Goal: Task Accomplishment & Management: Use online tool/utility

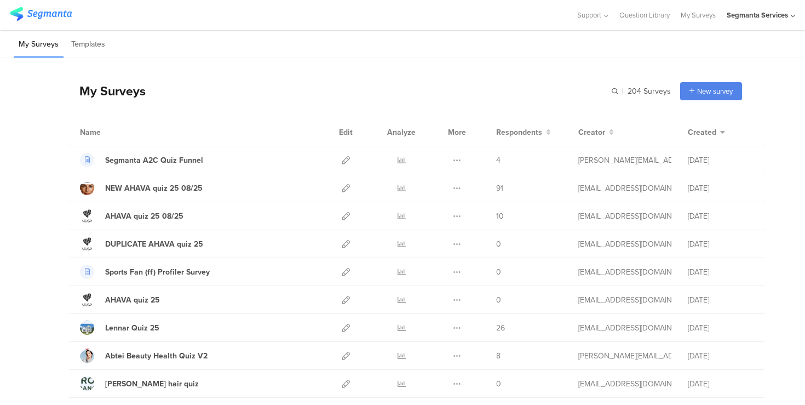
click at [757, 13] on div "Segmanta Services" at bounding box center [757, 15] width 61 height 10
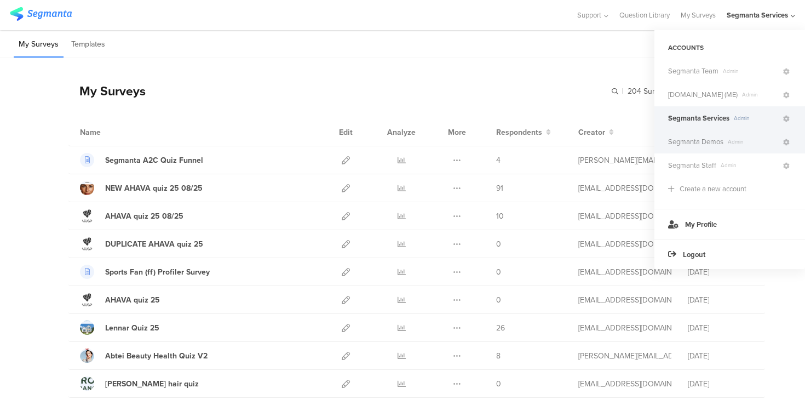
click at [706, 143] on span "Segmanta Demos" at bounding box center [695, 141] width 55 height 10
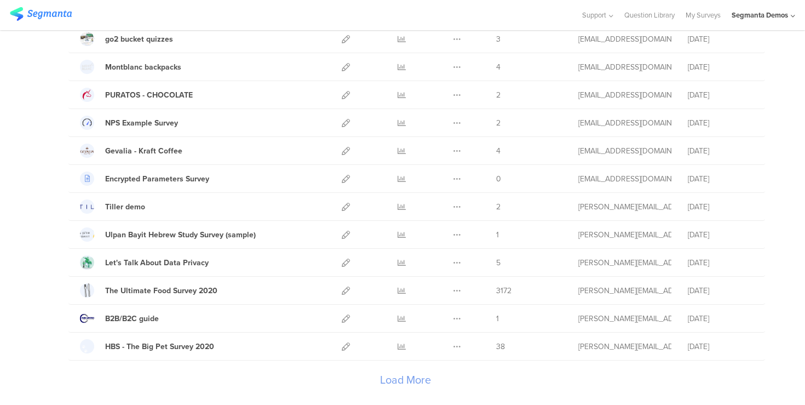
scroll to position [1253, 0]
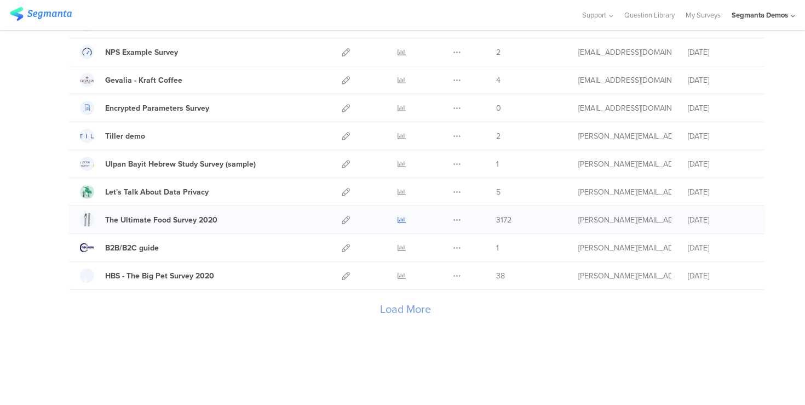
click at [400, 220] on icon at bounding box center [402, 220] width 8 height 8
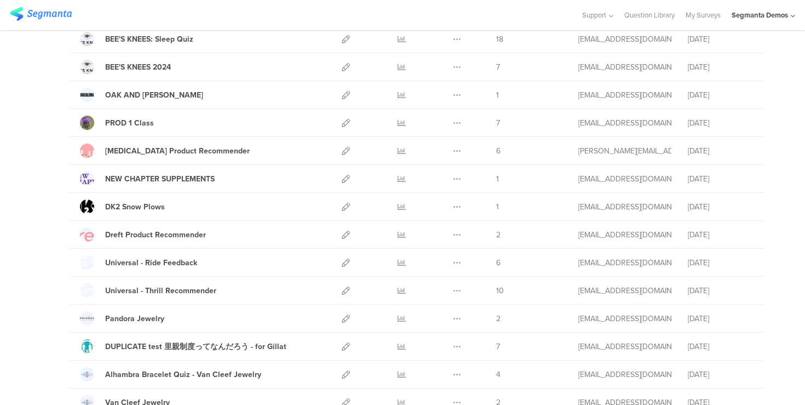
scroll to position [734, 0]
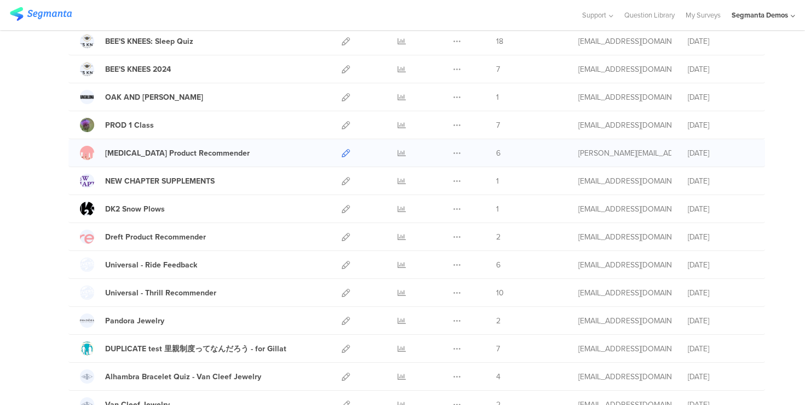
click at [348, 154] on icon at bounding box center [346, 153] width 8 height 8
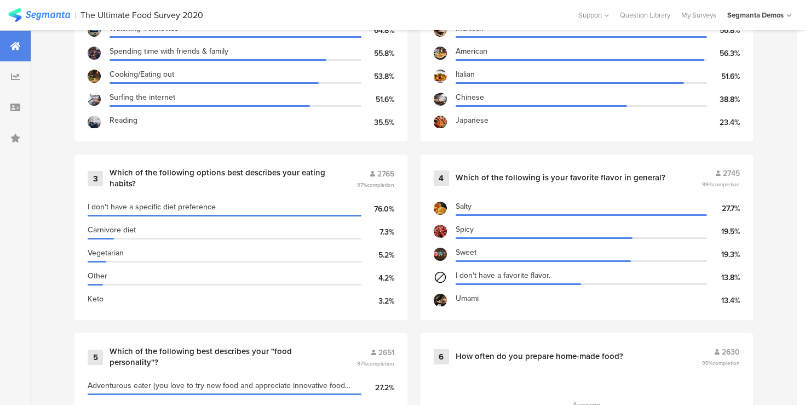
scroll to position [556, 0]
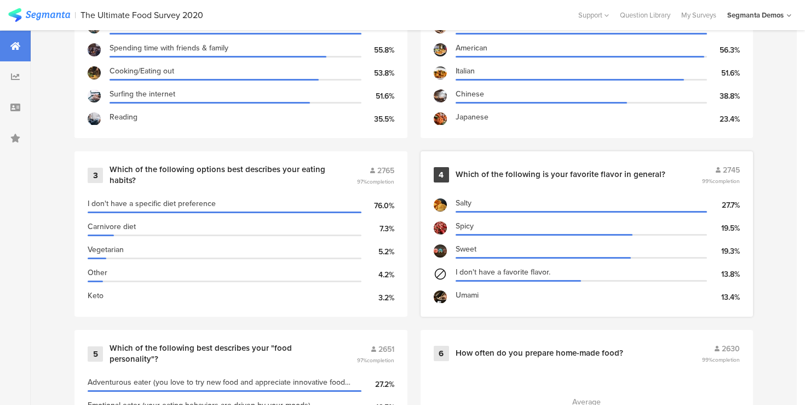
click at [625, 171] on div "Which of the following is your favorite flavor in general?" at bounding box center [561, 174] width 210 height 11
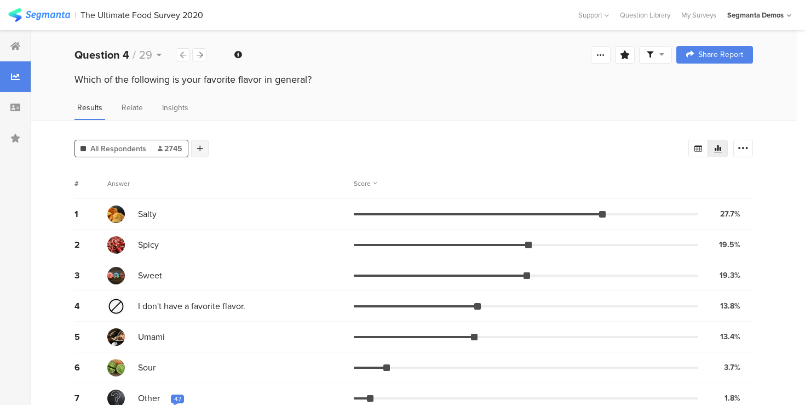
click at [201, 147] on icon at bounding box center [200, 149] width 6 height 8
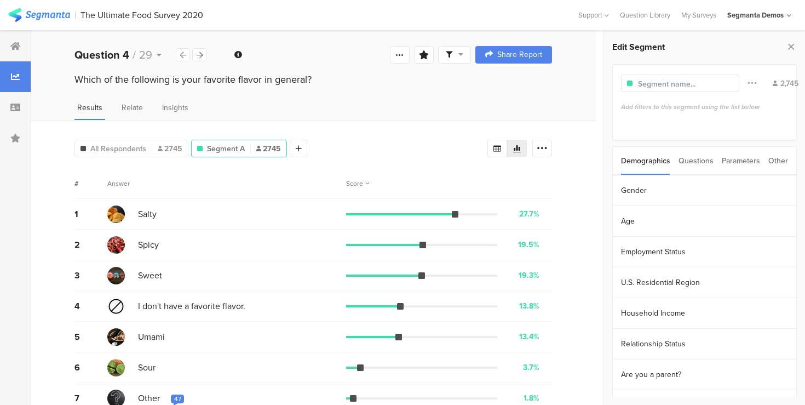
click at [737, 162] on div "Parameters" at bounding box center [741, 161] width 38 height 28
click at [634, 191] on section "fbclid" at bounding box center [705, 190] width 184 height 31
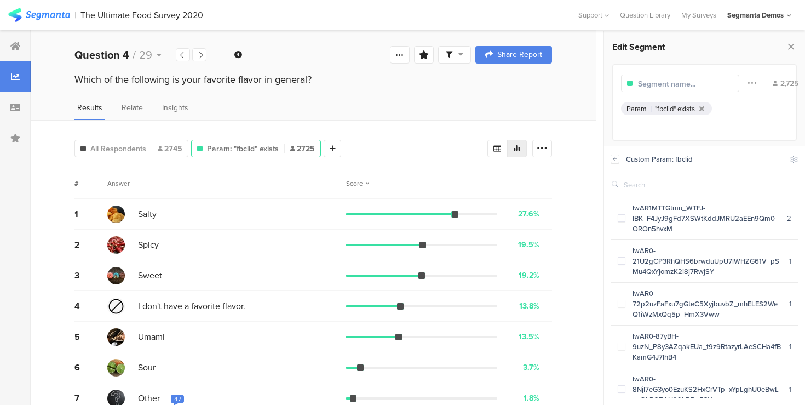
click at [619, 158] on icon at bounding box center [615, 158] width 8 height 9
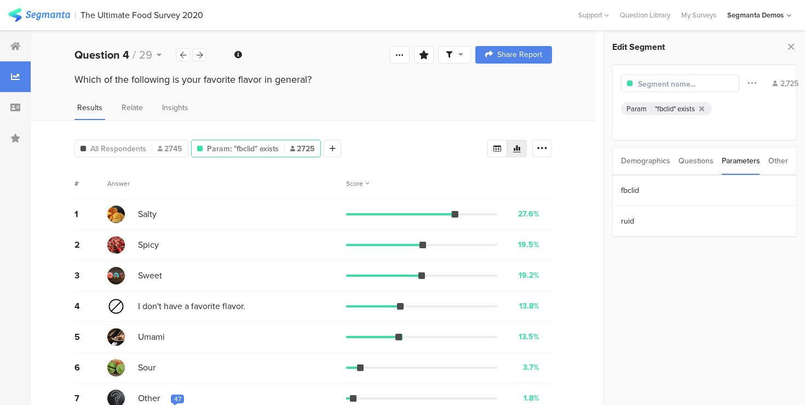
click at [691, 159] on div "Questions" at bounding box center [696, 161] width 35 height 28
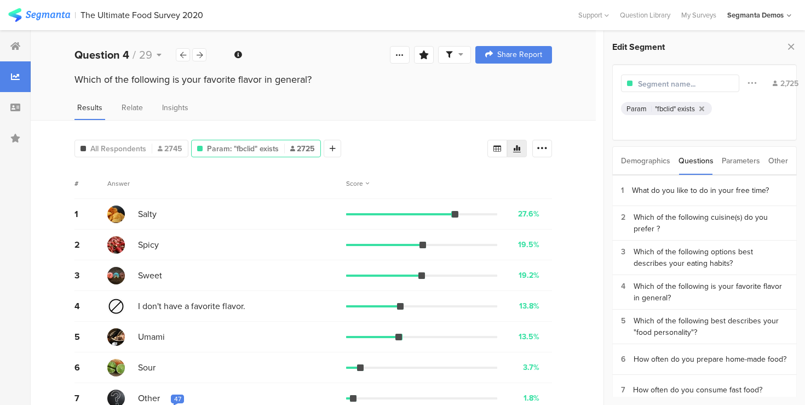
click at [642, 159] on div "Demographics" at bounding box center [645, 161] width 49 height 28
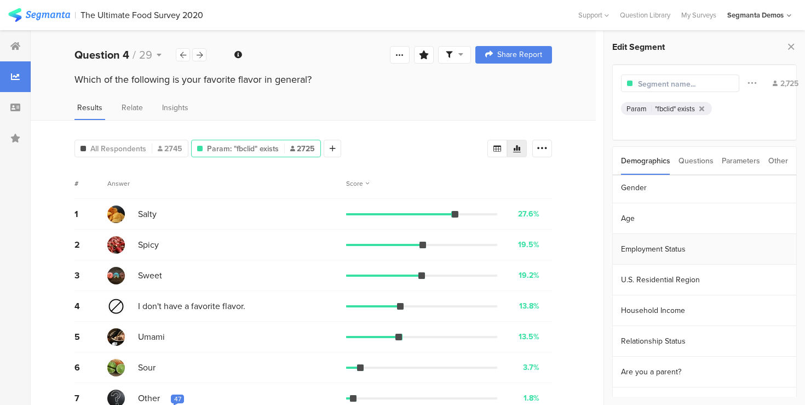
scroll to position [1, 0]
click at [634, 186] on section "Gender" at bounding box center [705, 189] width 184 height 31
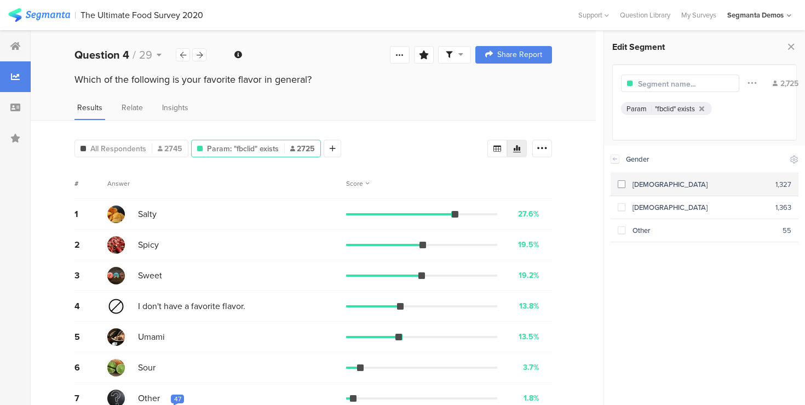
click at [622, 187] on span at bounding box center [622, 184] width 8 height 8
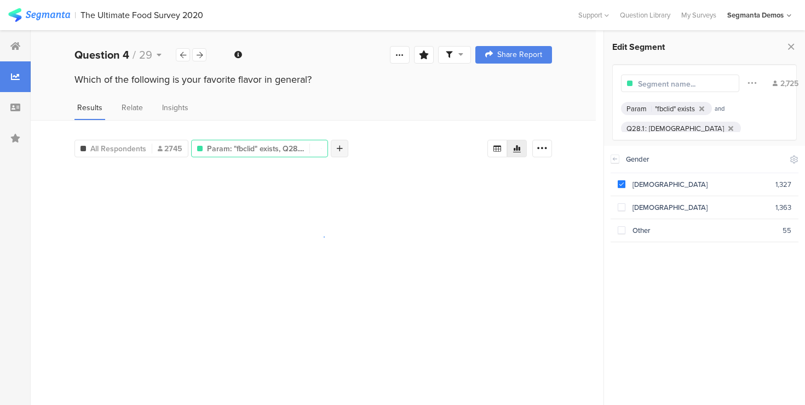
click at [344, 147] on div at bounding box center [340, 149] width 18 height 18
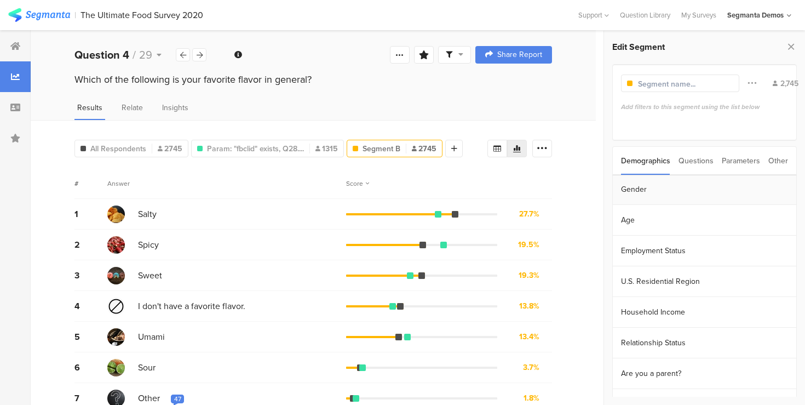
click at [643, 190] on section "Gender" at bounding box center [705, 189] width 184 height 31
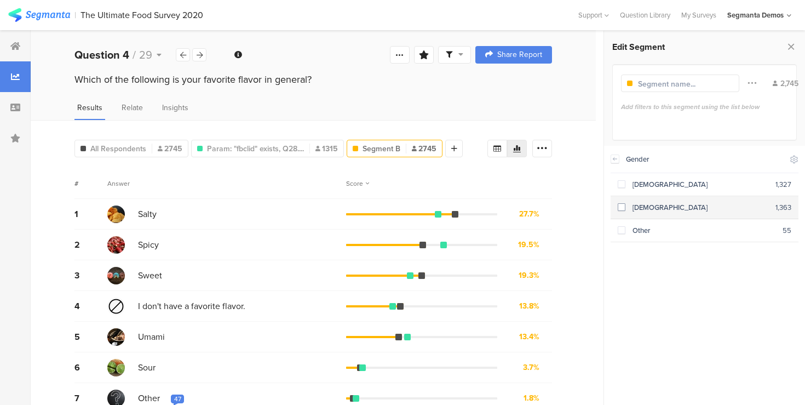
click at [626, 208] on div "[DEMOGRAPHIC_DATA]" at bounding box center [701, 207] width 151 height 10
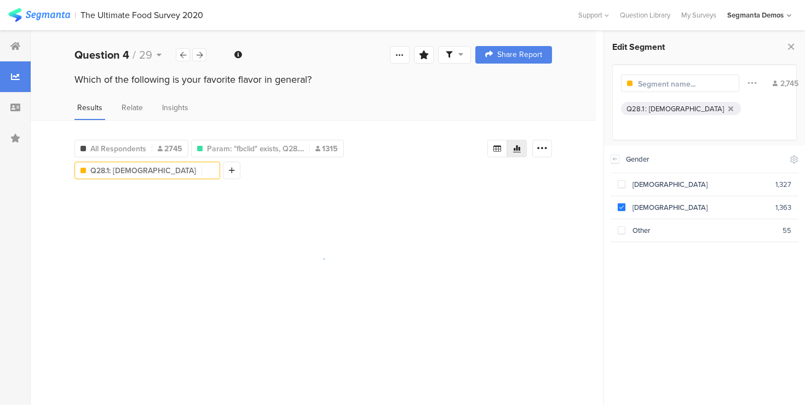
click at [414, 108] on div "Results Relate Insights" at bounding box center [313, 111] width 565 height 18
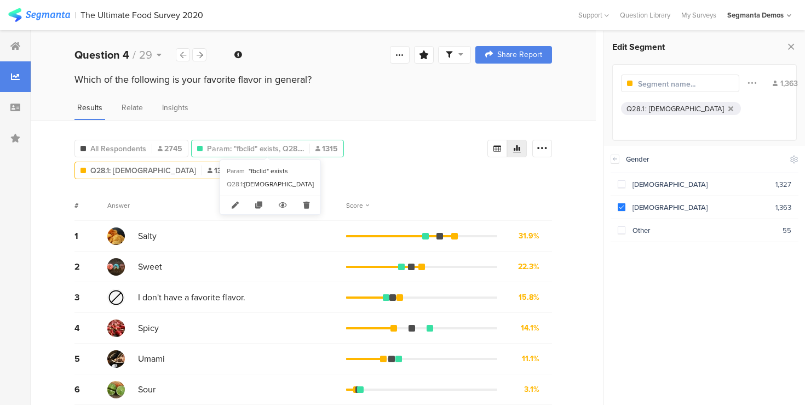
click at [244, 146] on span "Param: "fbclid" exists, Q28...." at bounding box center [255, 149] width 97 height 12
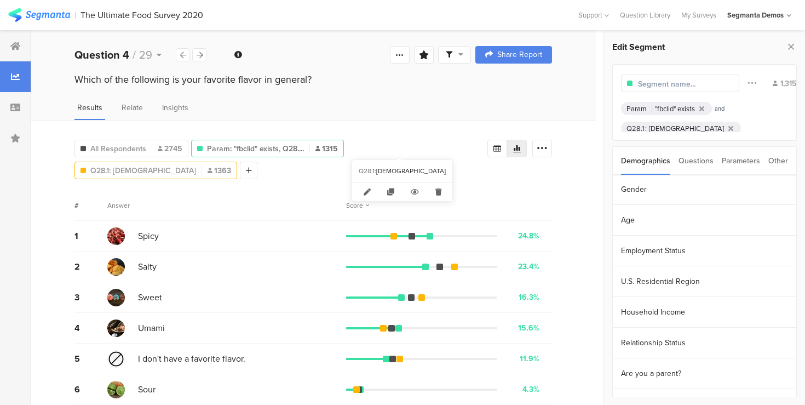
click at [196, 165] on span "Q28.1: Female" at bounding box center [143, 171] width 106 height 12
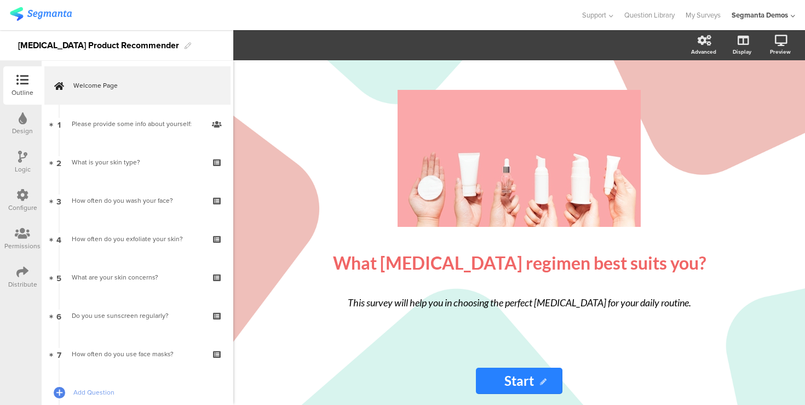
click at [19, 194] on icon at bounding box center [22, 195] width 12 height 12
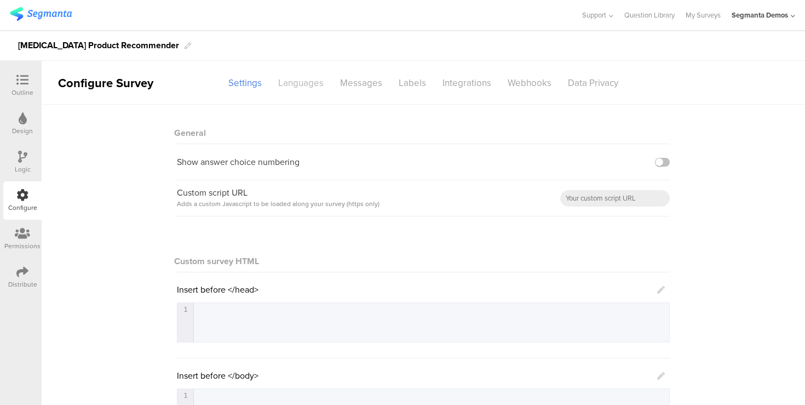
click at [300, 84] on div "Languages" at bounding box center [301, 82] width 62 height 19
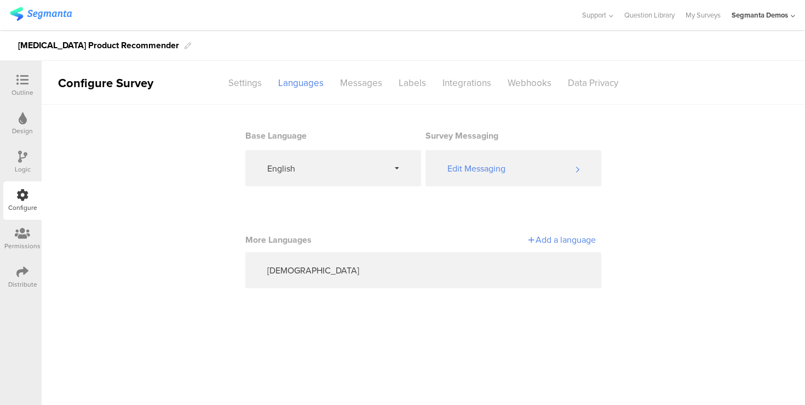
click at [555, 239] on div "Add a language" at bounding box center [509, 239] width 173 height 13
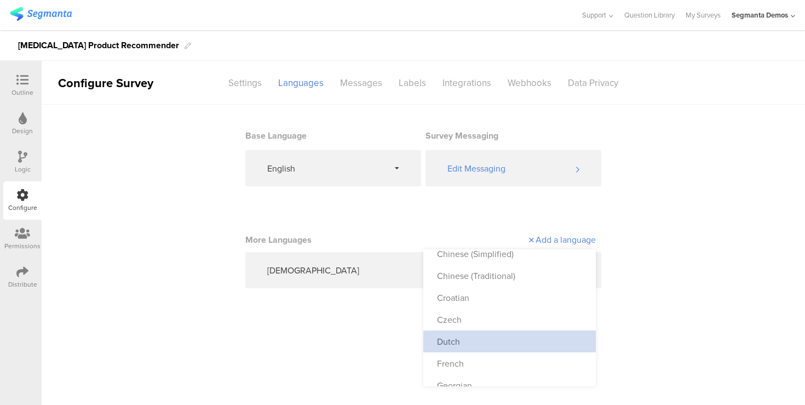
click at [475, 339] on div "Dutch" at bounding box center [509, 341] width 173 height 22
